Goal: Transaction & Acquisition: Purchase product/service

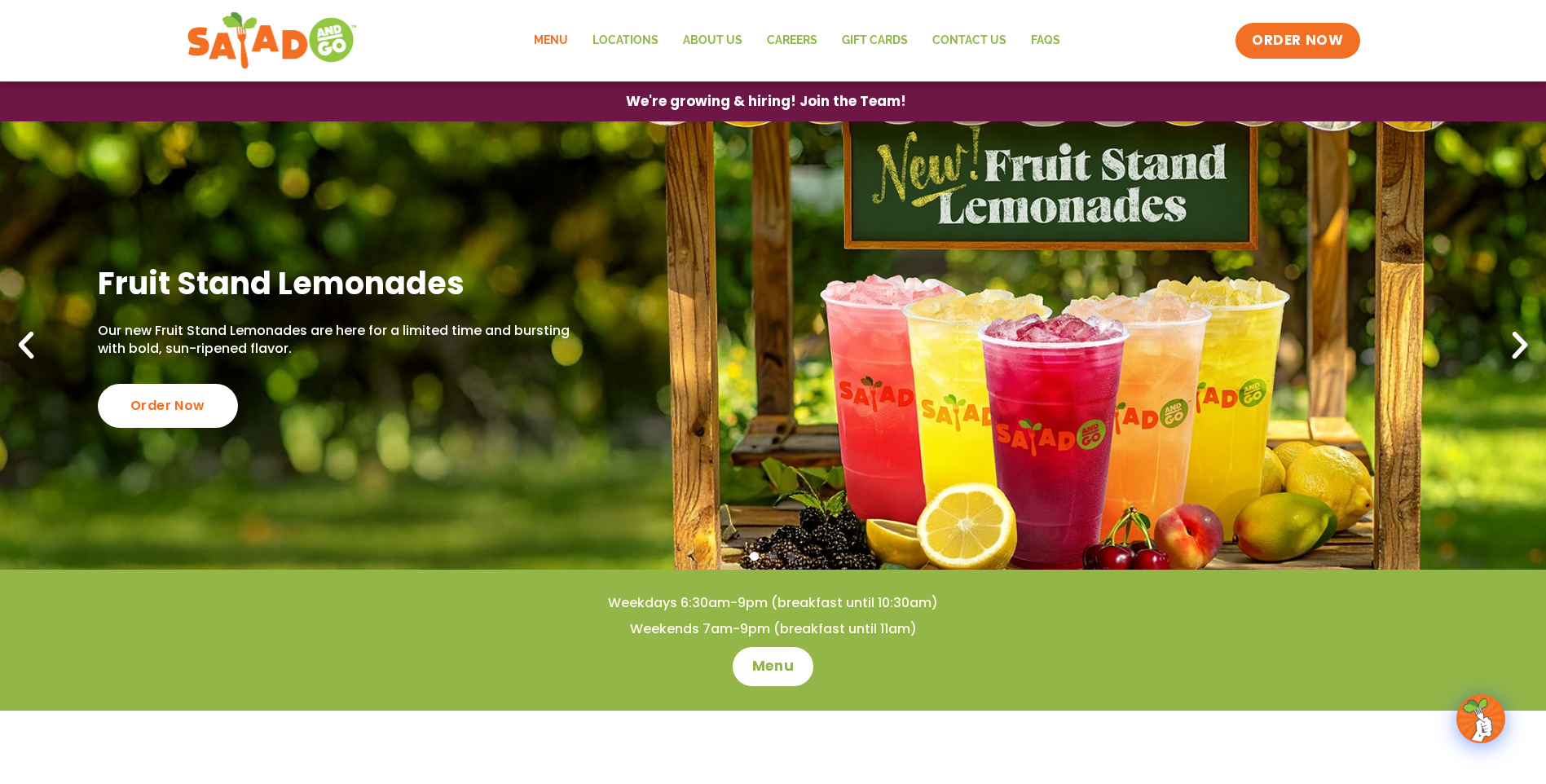
click at [542, 36] on link "Menu" at bounding box center [551, 40] width 59 height 37
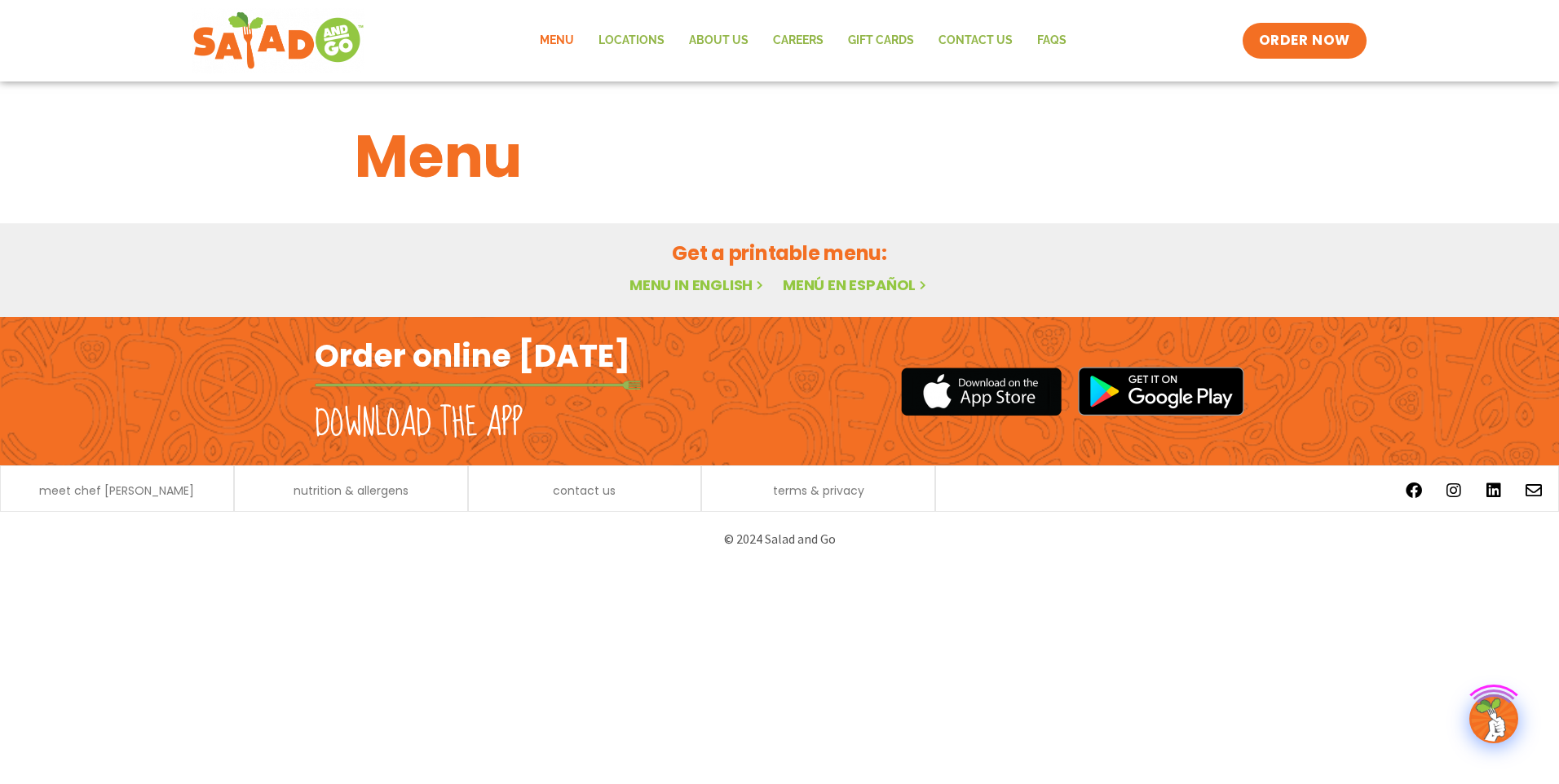
click at [721, 287] on link "Menu in English" at bounding box center [698, 285] width 137 height 21
click at [661, 281] on link "Menu in English" at bounding box center [698, 285] width 137 height 21
click at [1296, 34] on span "ORDER NOW" at bounding box center [1305, 41] width 101 height 22
